Goal: Task Accomplishment & Management: Use online tool/utility

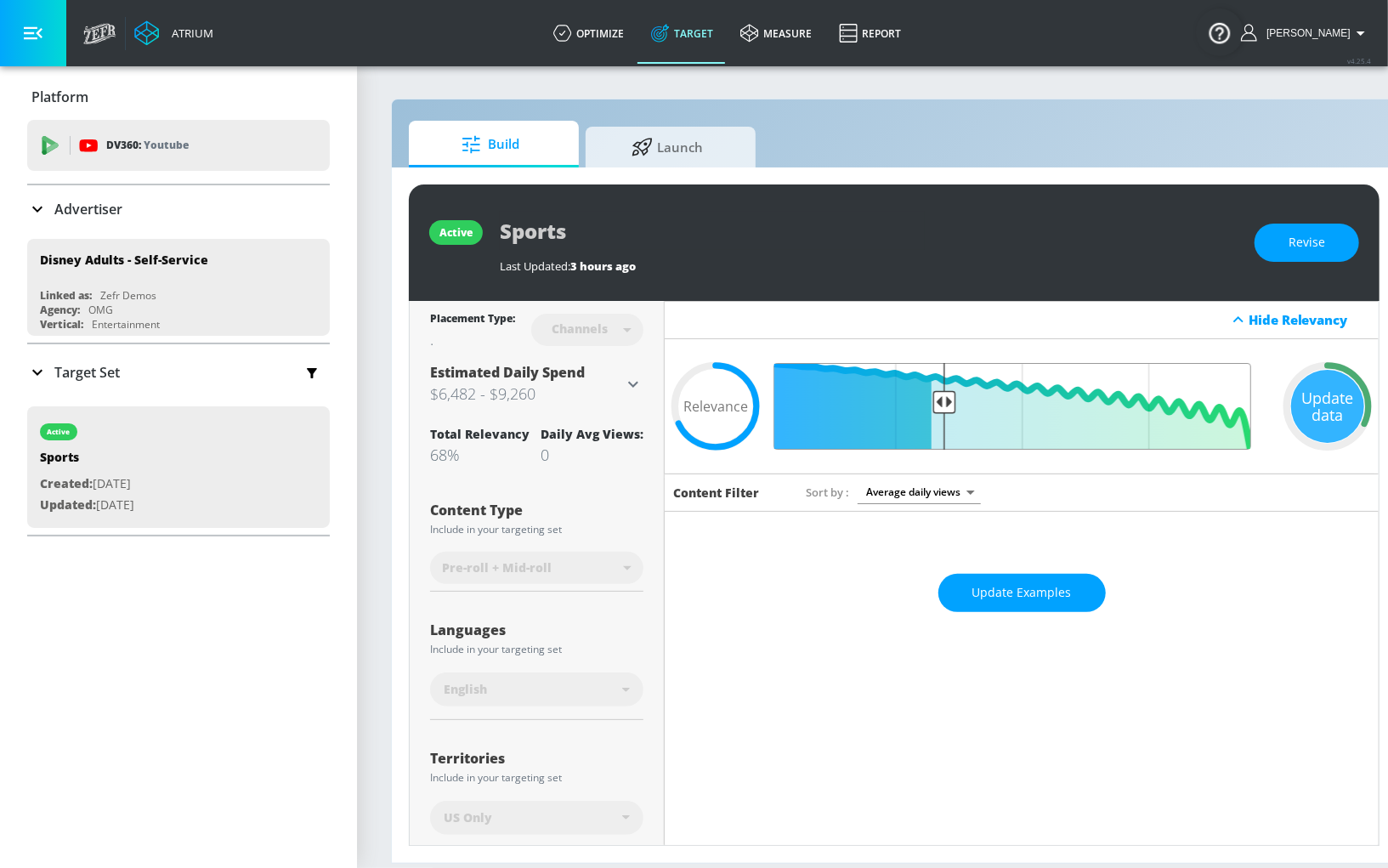
drag, startPoint x: 946, startPoint y: 401, endPoint x: 864, endPoint y: 401, distance: 82.0
click at [864, 401] on input "Final Threshold" at bounding box center [1022, 406] width 476 height 86
drag, startPoint x: 947, startPoint y: 404, endPoint x: 814, endPoint y: 405, distance: 133.0
click at [814, 405] on input "Final Threshold" at bounding box center [1022, 406] width 476 height 86
type input "0.68"
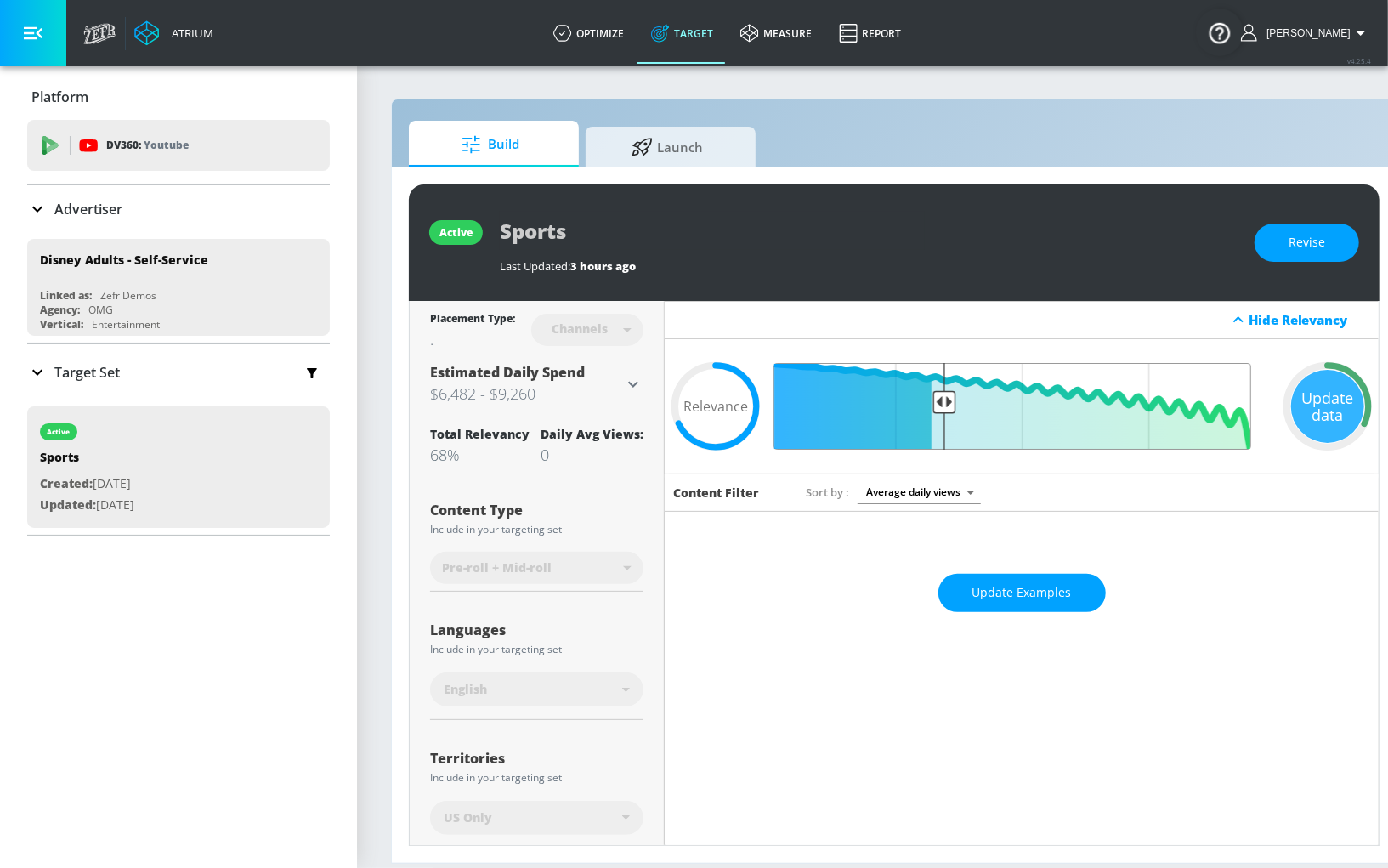
drag, startPoint x: 940, startPoint y: 401, endPoint x: 1089, endPoint y: 404, distance: 149.0
click at [1092, 404] on input "Final Threshold" at bounding box center [1022, 406] width 476 height 86
click at [1026, 588] on span "Update Examples" at bounding box center [1022, 593] width 100 height 22
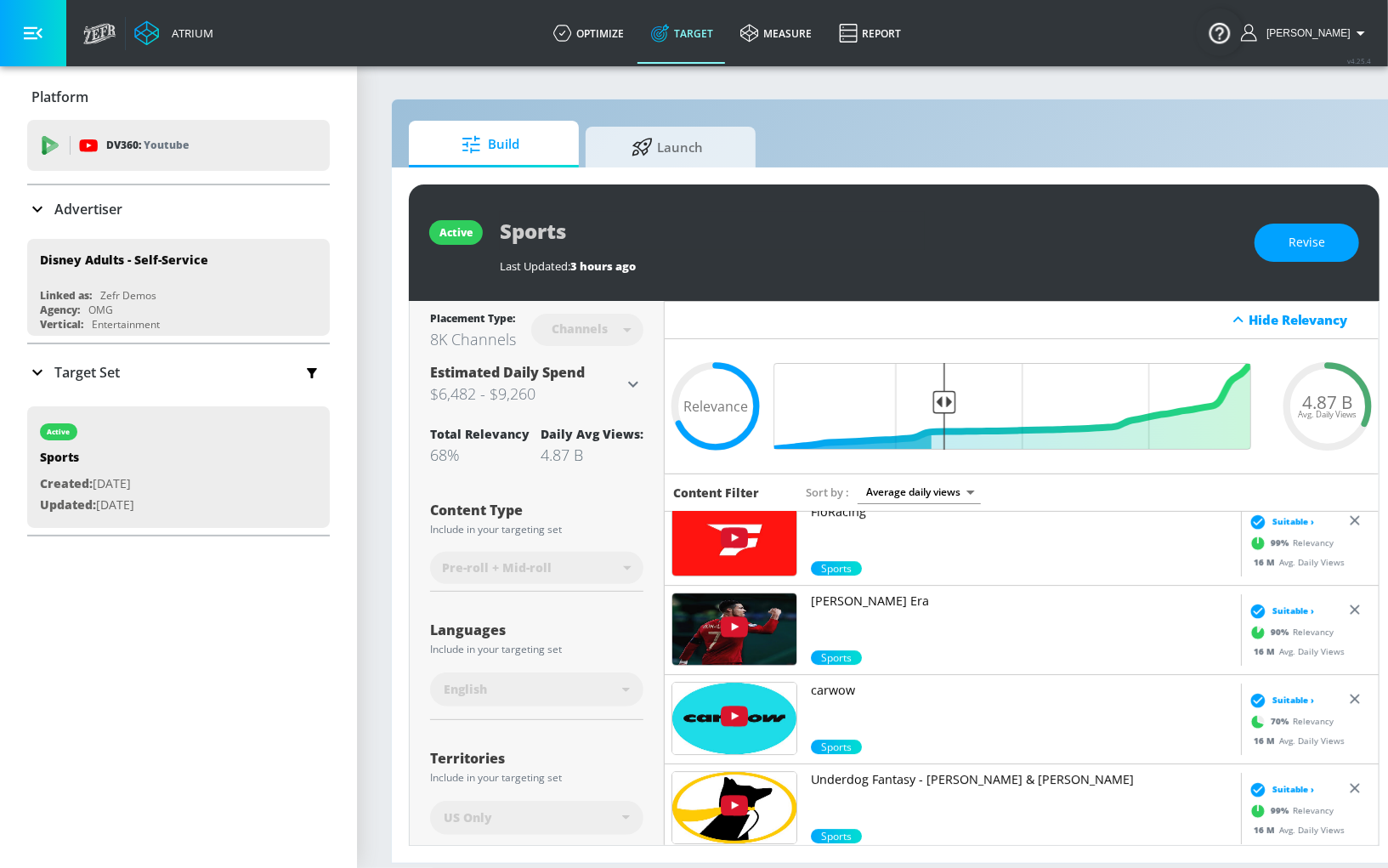
scroll to position [3609, 0]
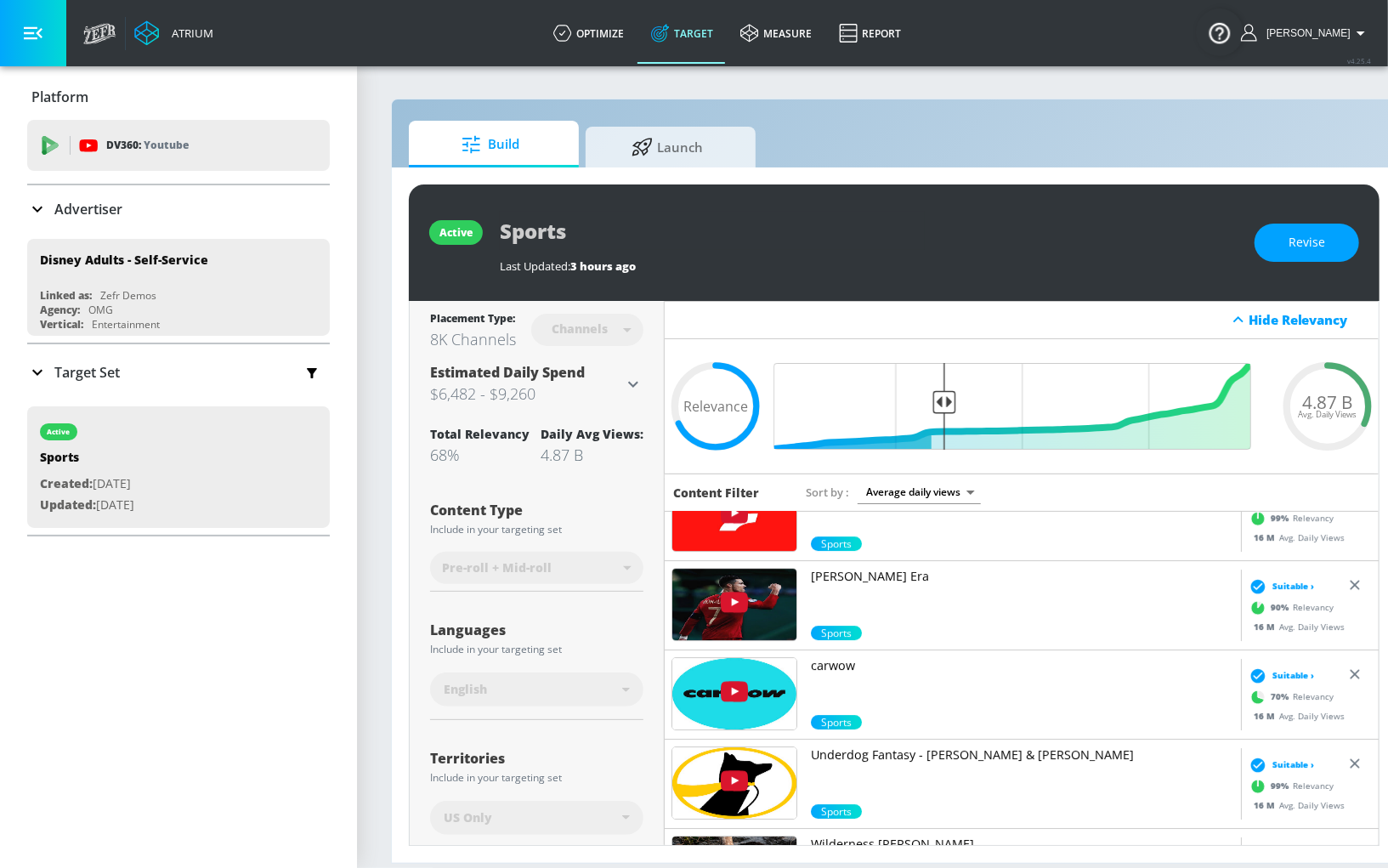
click at [841, 664] on p "carwow" at bounding box center [1022, 665] width 423 height 17
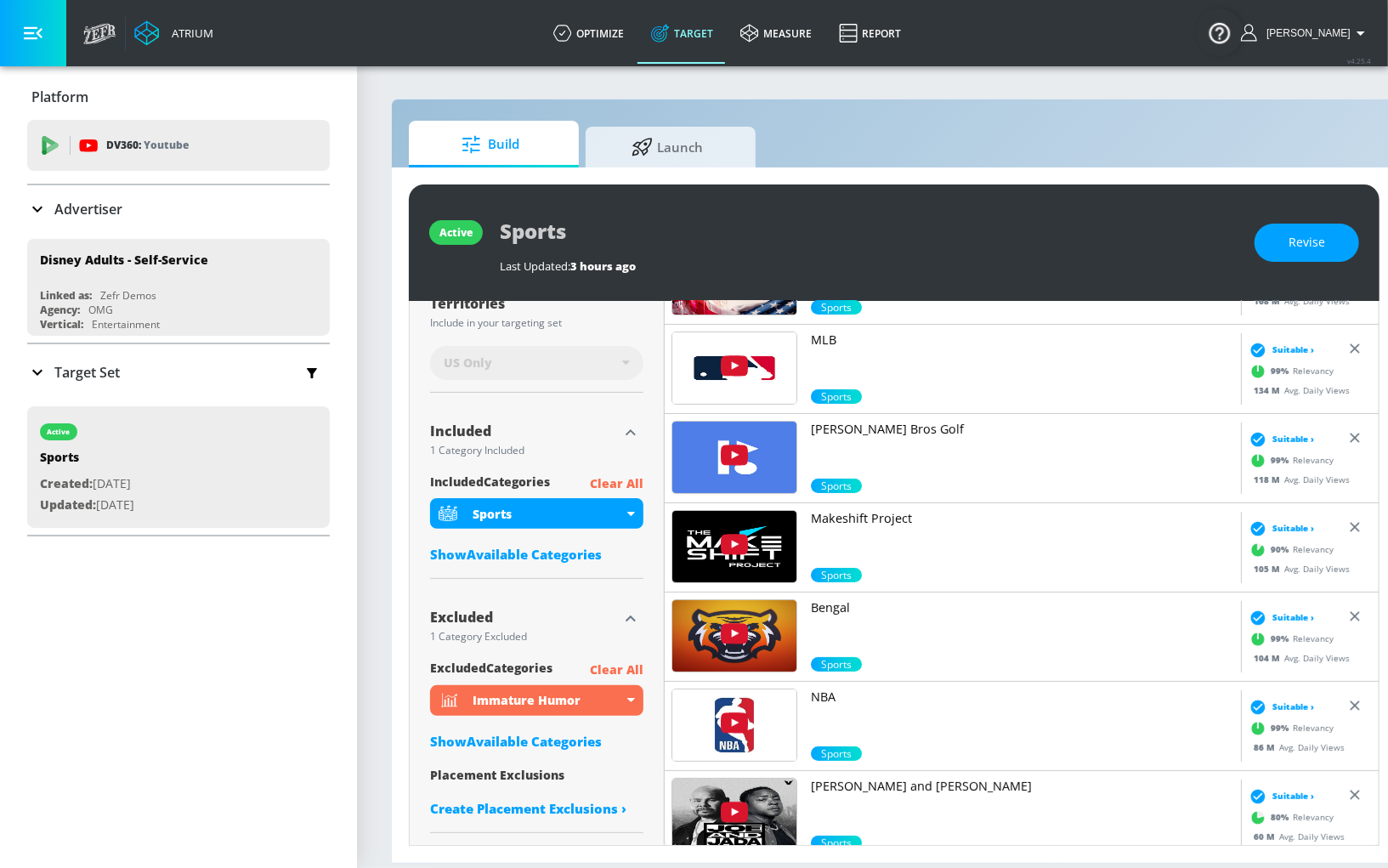
scroll to position [0, 0]
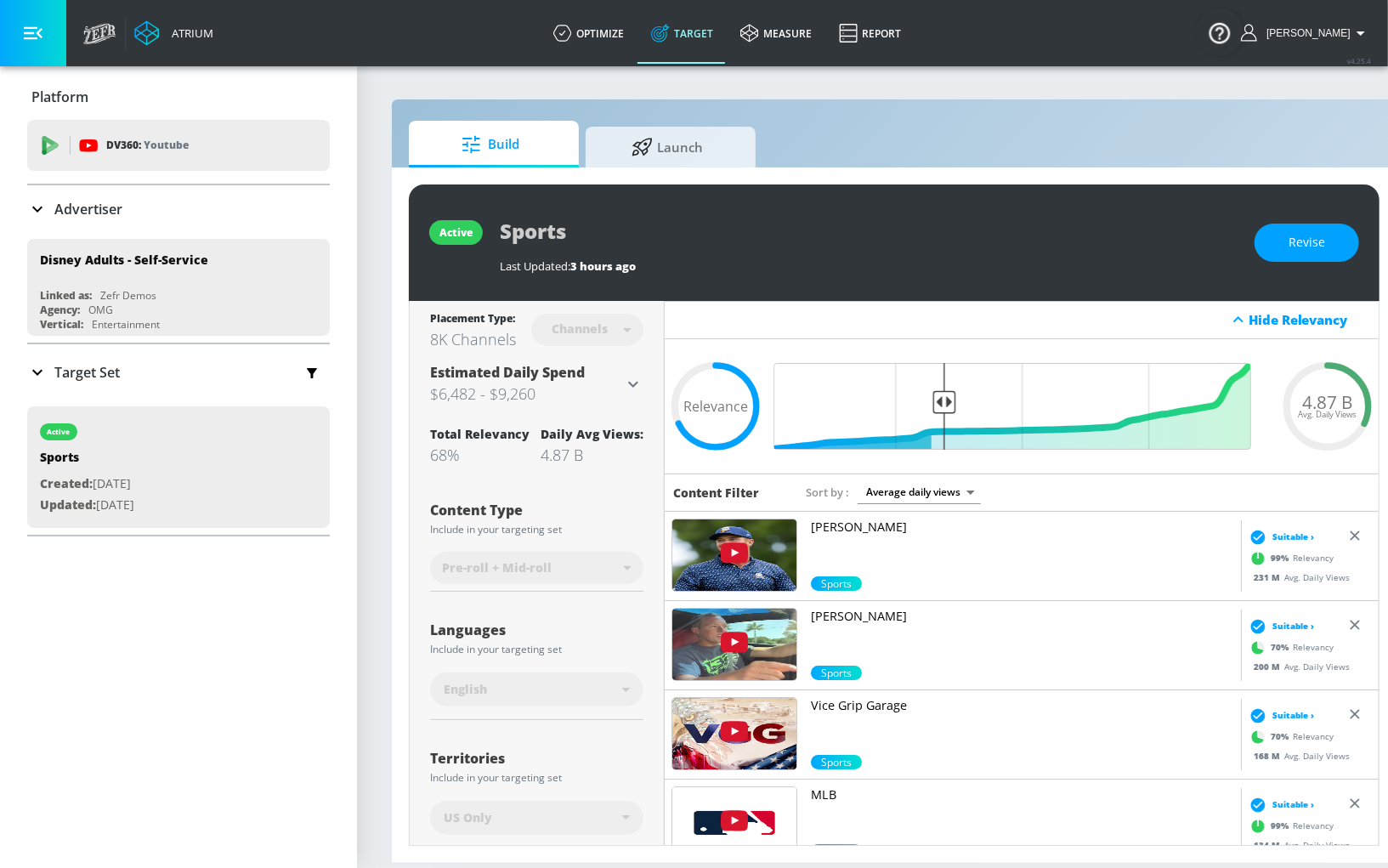
click at [896, 483] on body "Atrium optimize Target measure Report optimize Target measure Report v 4.25.4 J…" at bounding box center [694, 434] width 1388 height 868
click at [903, 571] on li "Relevance (Low to High)" at bounding box center [920, 579] width 140 height 28
click at [931, 486] on body "Atrium optimize Target measure Report optimize Target measure Report v 4.25.4 J…" at bounding box center [694, 434] width 1388 height 868
click at [933, 553] on li "Relevance (High to Low)" at bounding box center [929, 551] width 147 height 28
type input "score_desc"
